Goal: Book appointment/travel/reservation

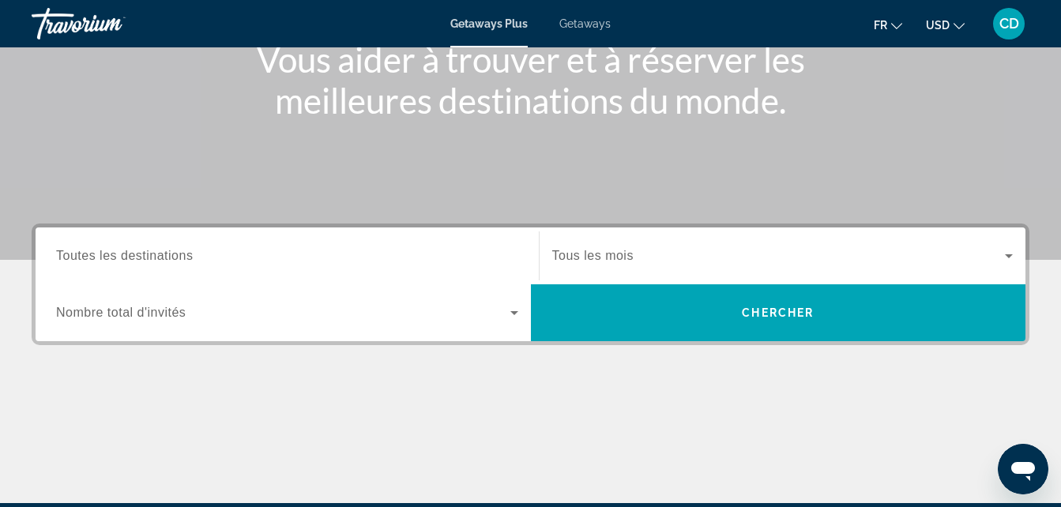
scroll to position [222, 0]
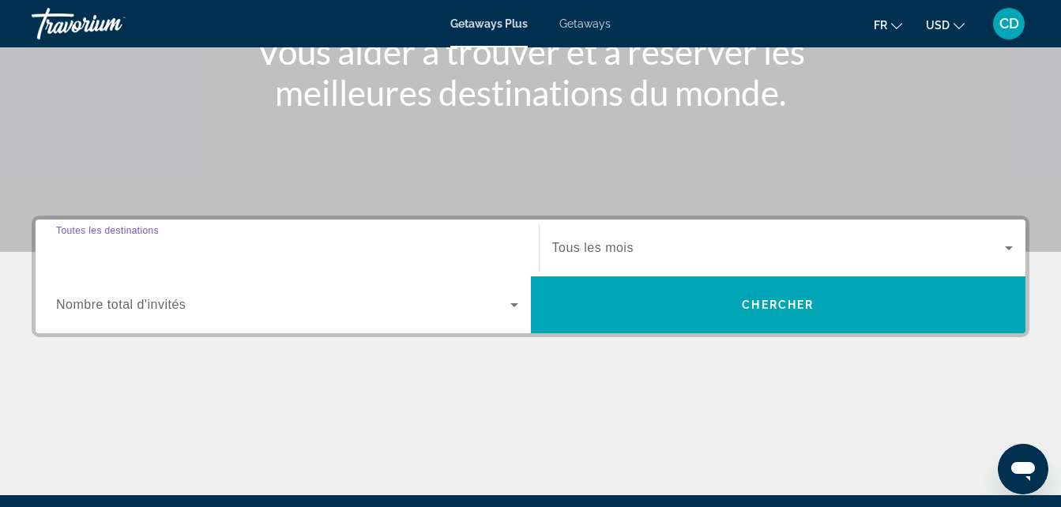
click at [201, 247] on input "Destination Toutes les destinations" at bounding box center [287, 248] width 462 height 19
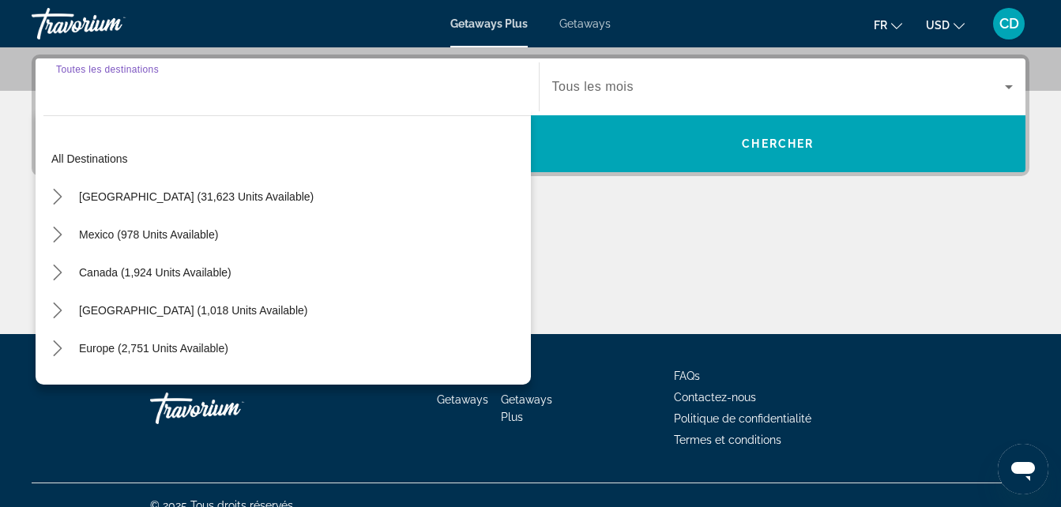
scroll to position [386, 0]
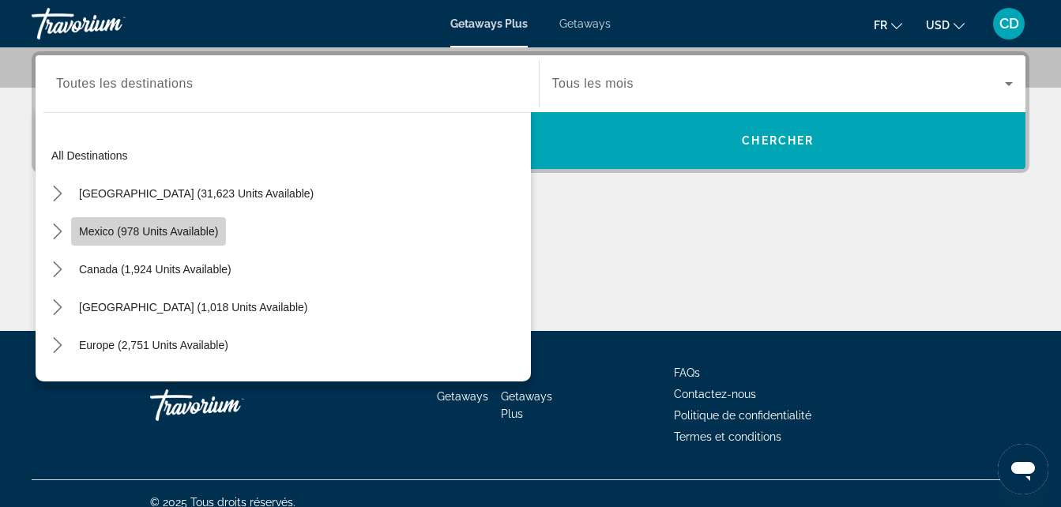
click at [175, 220] on span "Select destination: Mexico (978 units available)" at bounding box center [148, 231] width 155 height 38
type input "**********"
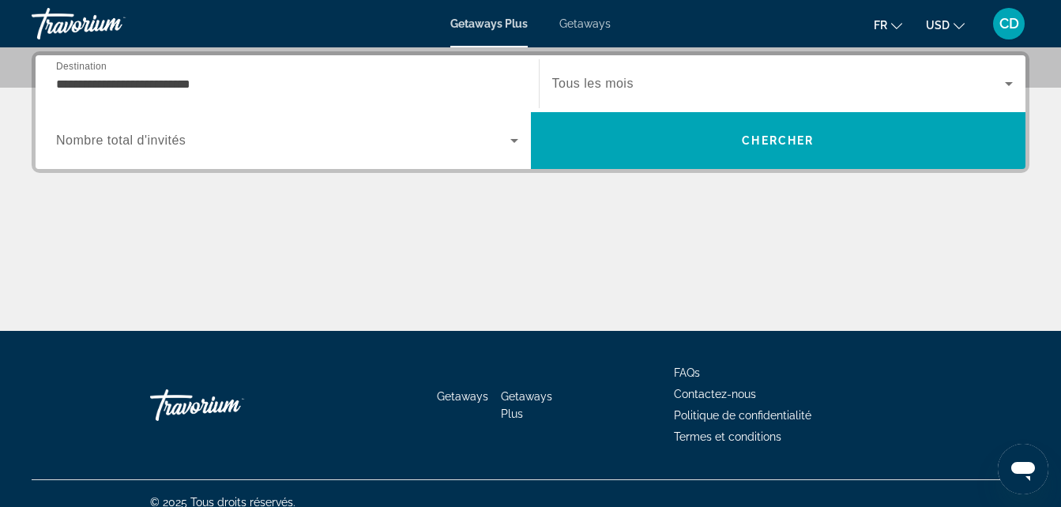
click at [414, 160] on div "Search widget" at bounding box center [287, 140] width 462 height 44
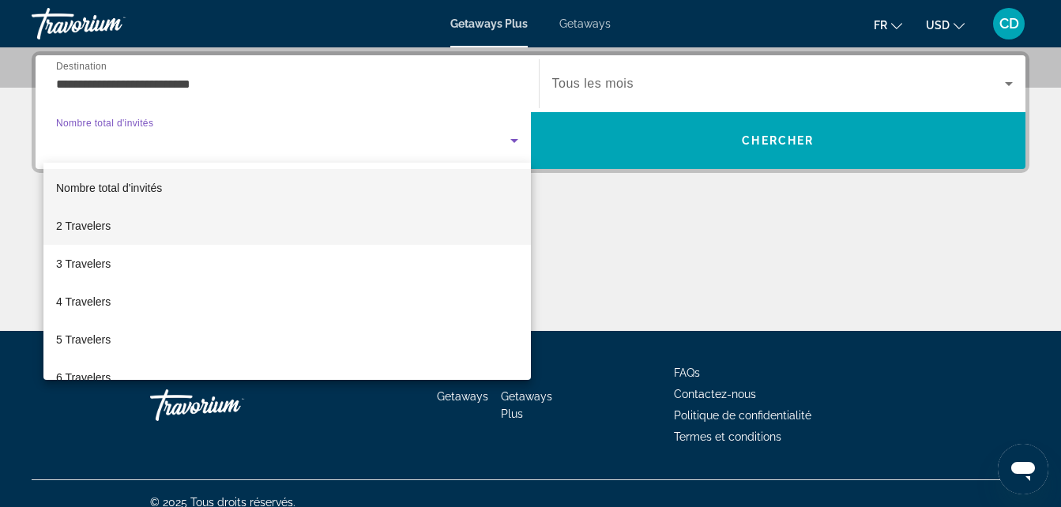
click at [302, 217] on mat-option "2 Travelers" at bounding box center [286, 226] width 487 height 38
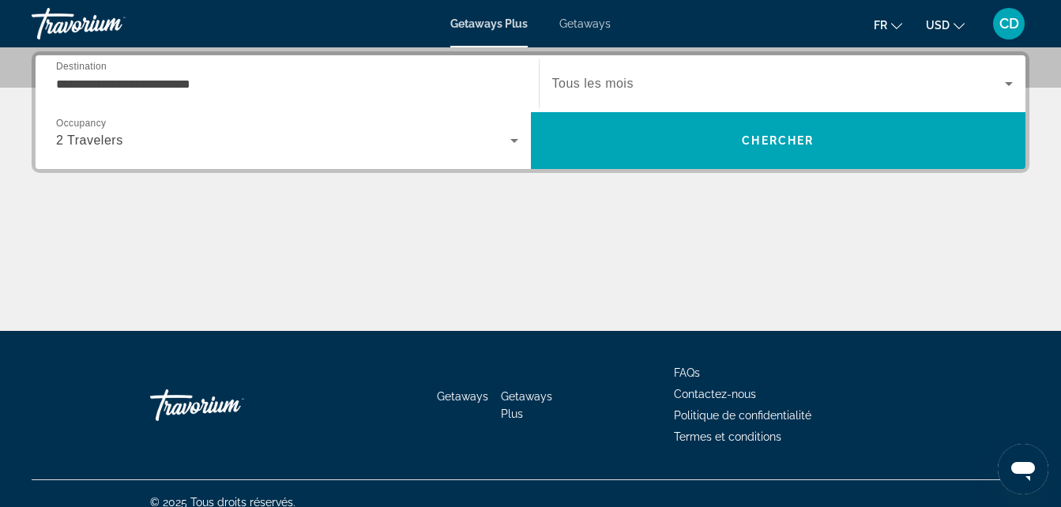
click at [746, 67] on div "Search widget" at bounding box center [782, 84] width 461 height 44
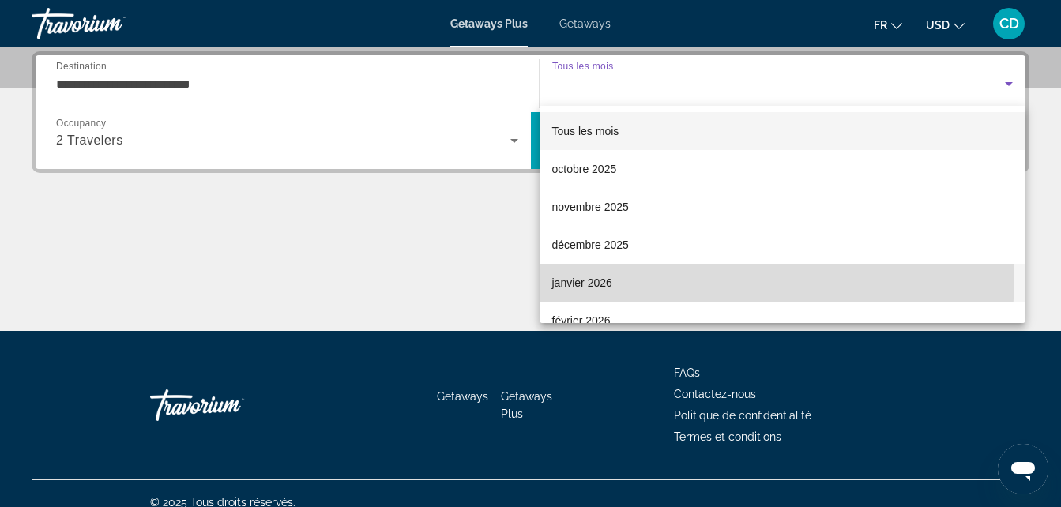
click at [633, 275] on mat-option "janvier 2026" at bounding box center [783, 283] width 487 height 38
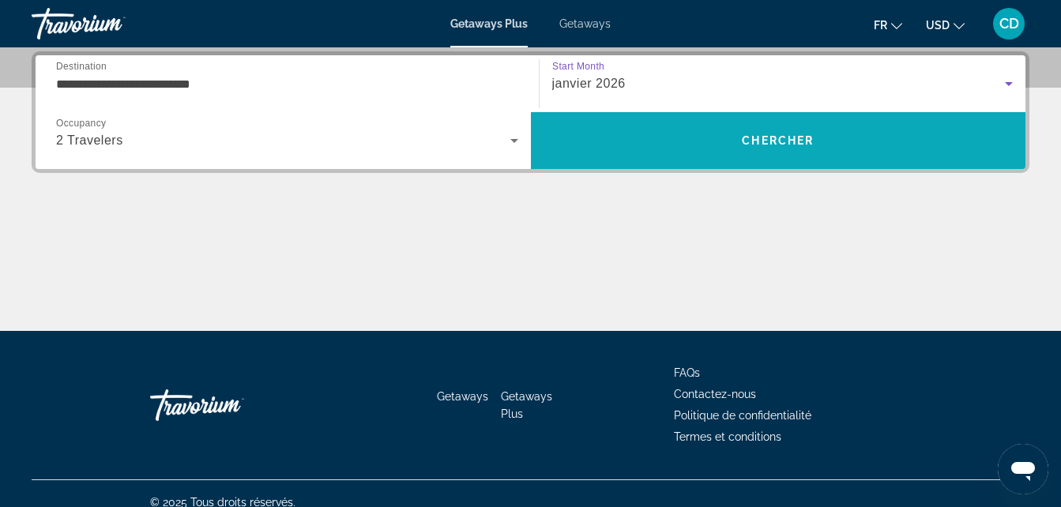
click at [846, 145] on span "Search" at bounding box center [778, 141] width 495 height 38
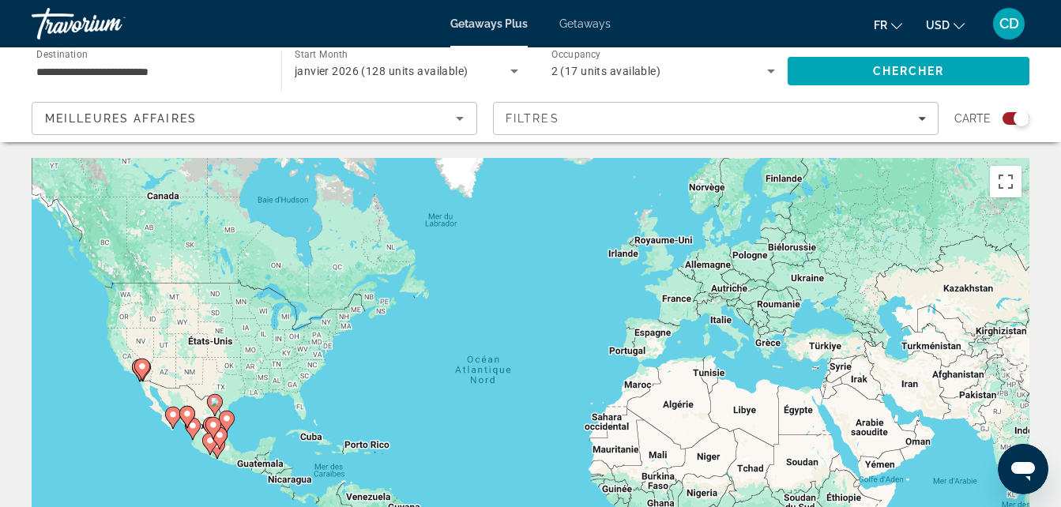
click at [962, 24] on icon "Change currency" at bounding box center [958, 26] width 11 height 11
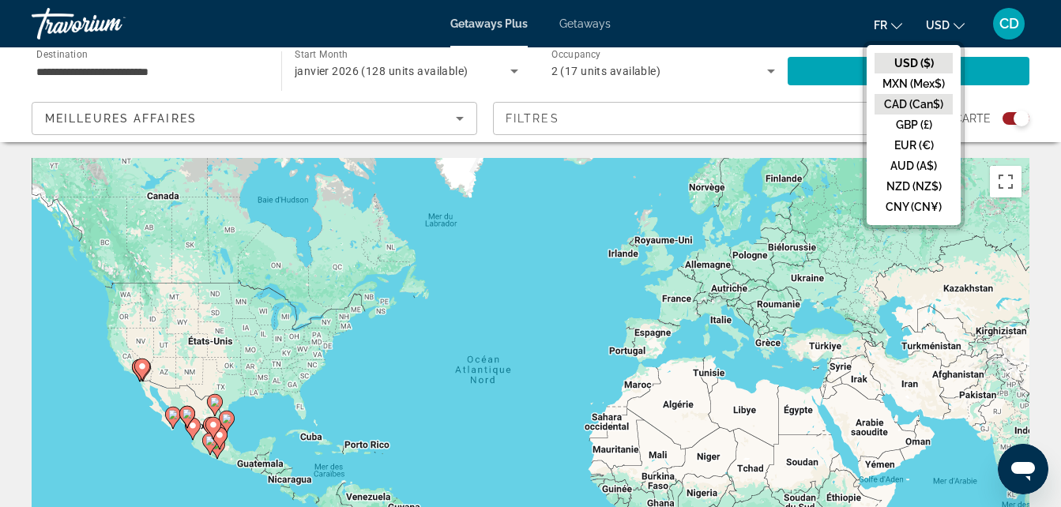
click at [937, 101] on button "CAD (Can$)" at bounding box center [913, 104] width 78 height 21
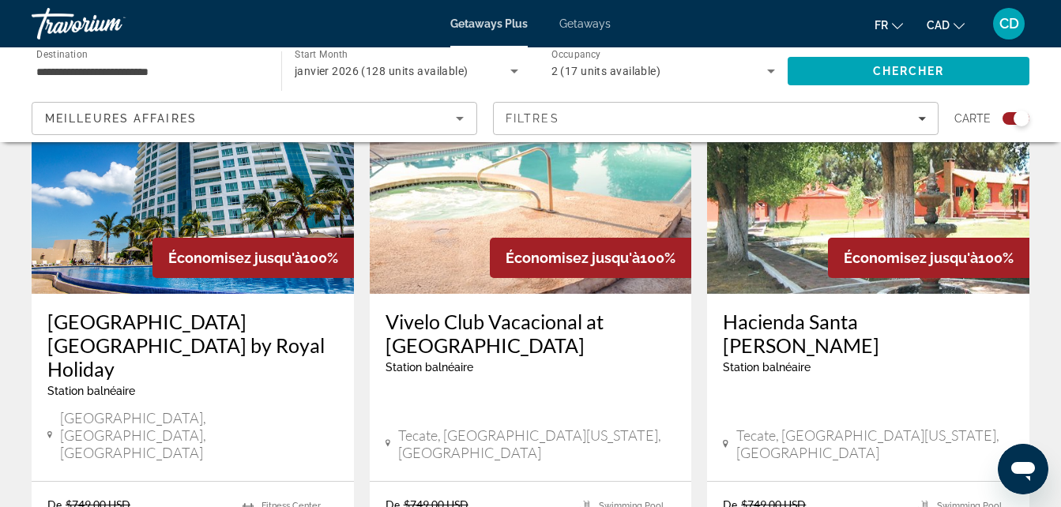
scroll to position [620, 0]
